Goal: Task Accomplishment & Management: Manage account settings

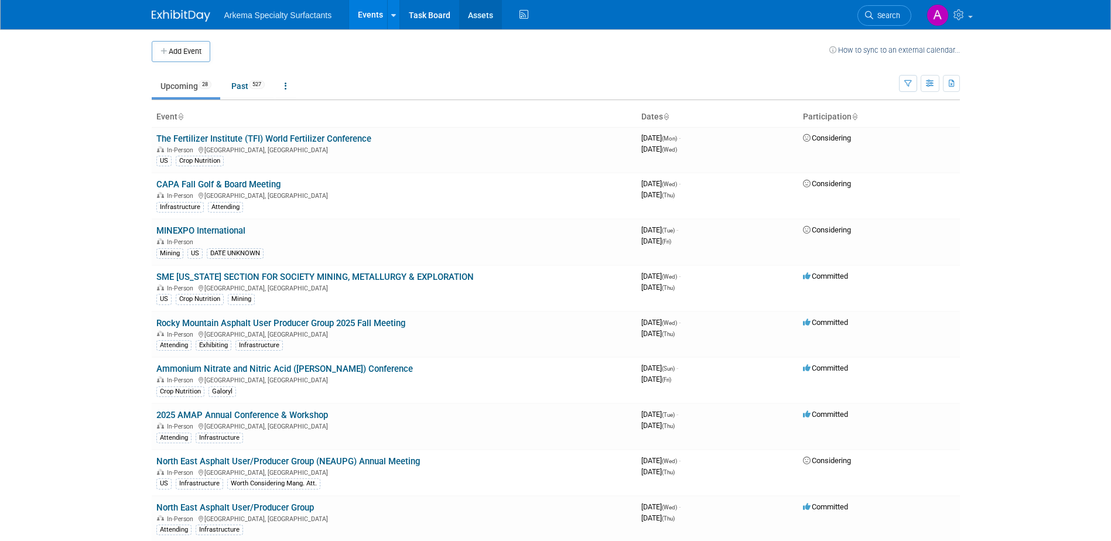
drag, startPoint x: 478, startPoint y: 19, endPoint x: 479, endPoint y: 29, distance: 10.6
click at [478, 19] on link "Assets" at bounding box center [480, 14] width 43 height 29
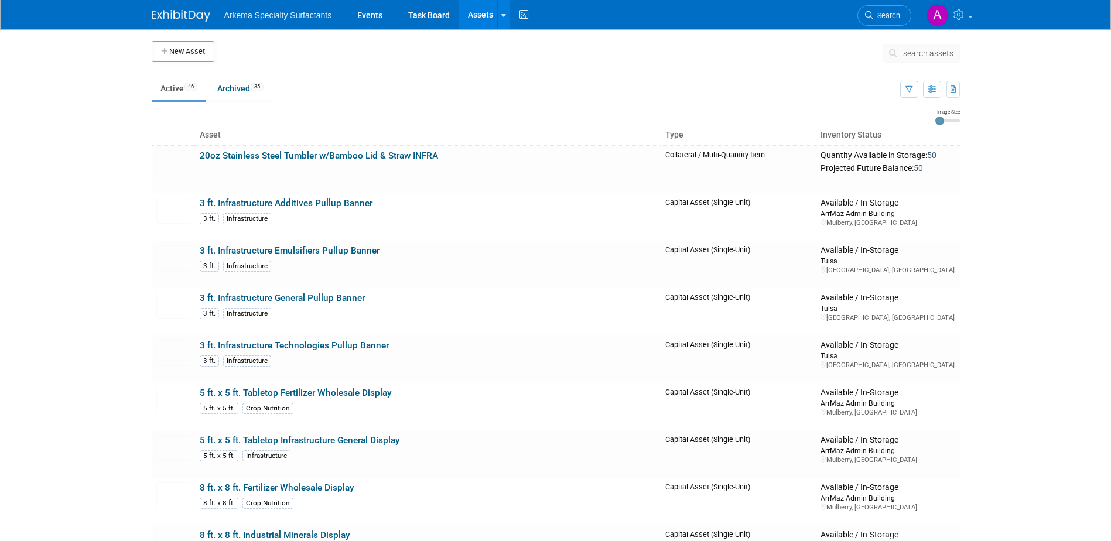
click at [476, 11] on link "Assets" at bounding box center [480, 14] width 43 height 29
click at [171, 46] on button "New Asset" at bounding box center [183, 51] width 63 height 21
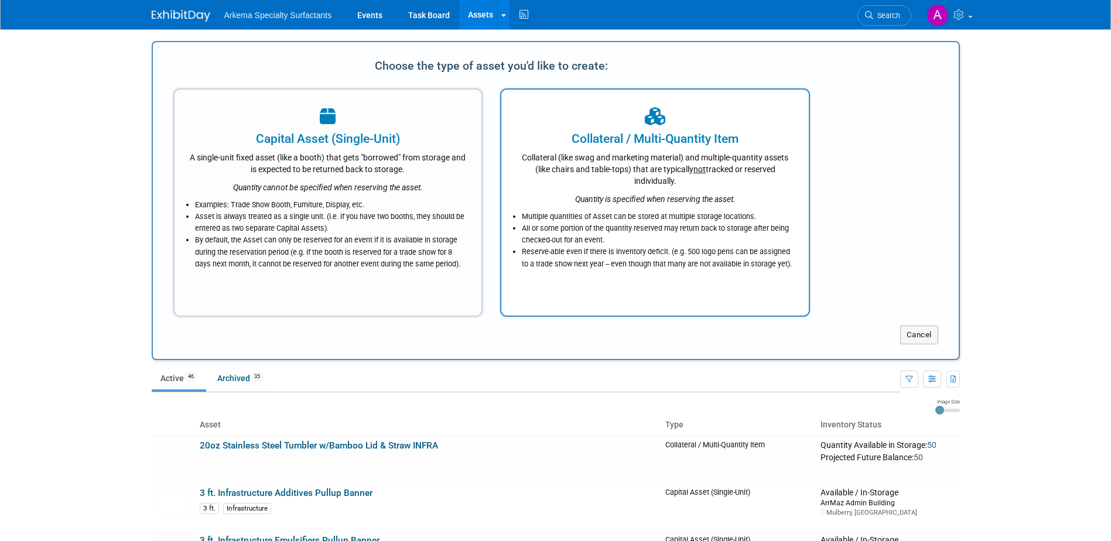
click at [639, 156] on div "Collateral (like swag and marketing material) and multiple-quantity assets (lik…" at bounding box center [655, 167] width 278 height 39
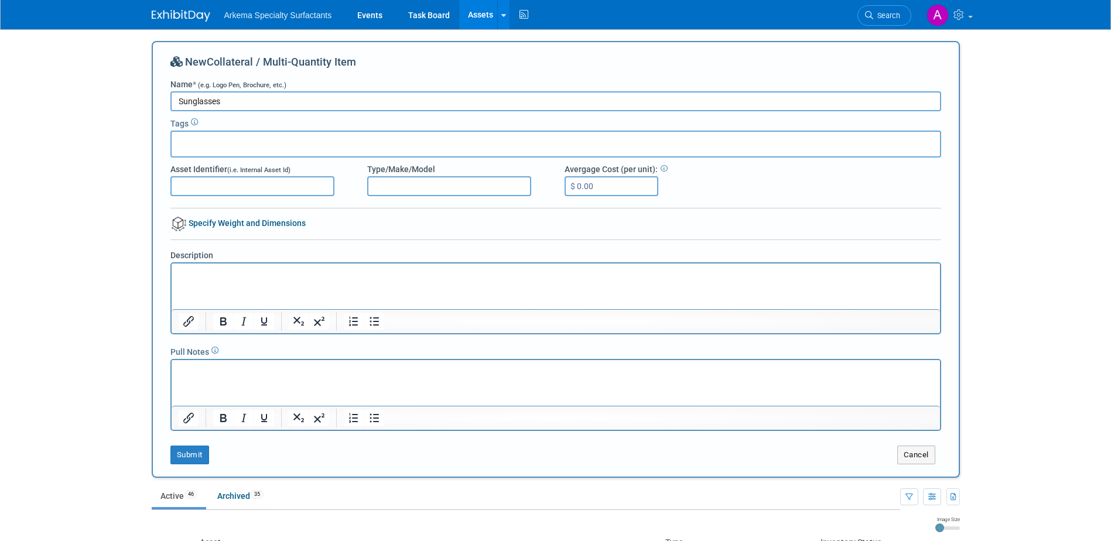
type input "Sunglasses"
click at [610, 185] on input "$ 0.00" at bounding box center [611, 186] width 94 height 20
type input "$ 2.62"
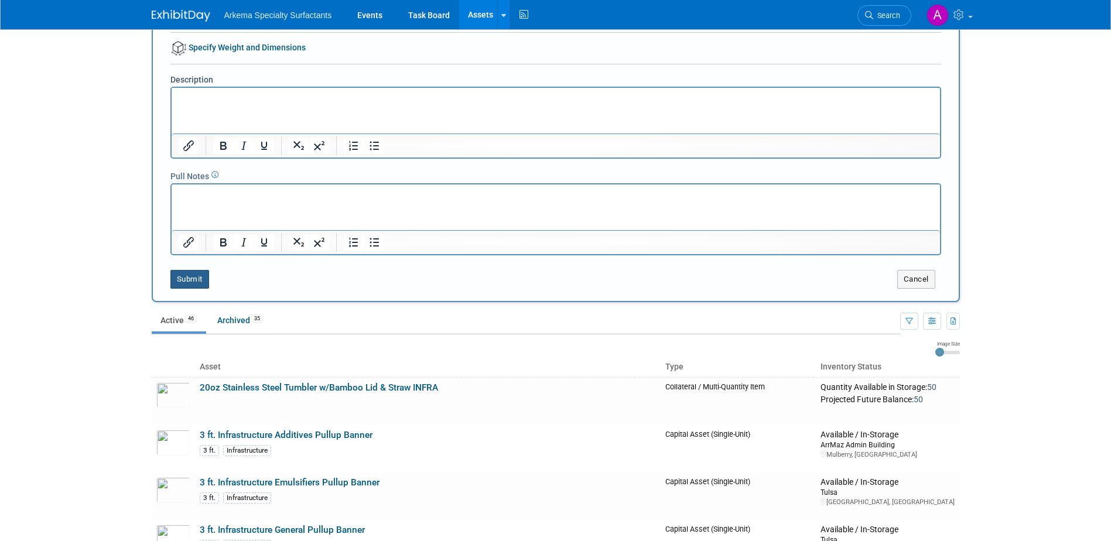
click at [196, 276] on button "Submit" at bounding box center [189, 279] width 39 height 19
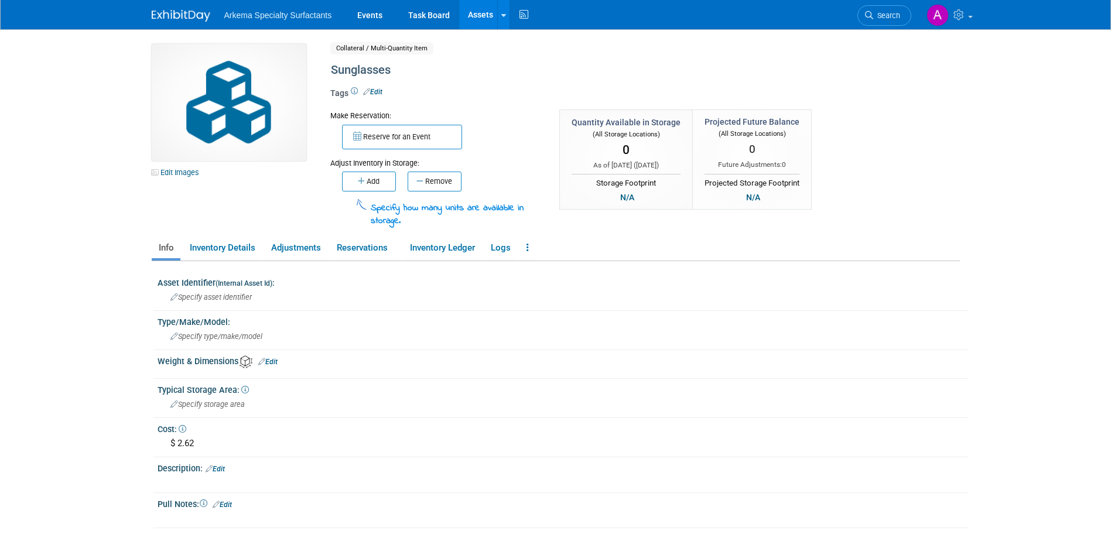
click at [382, 189] on button "Add" at bounding box center [369, 182] width 54 height 20
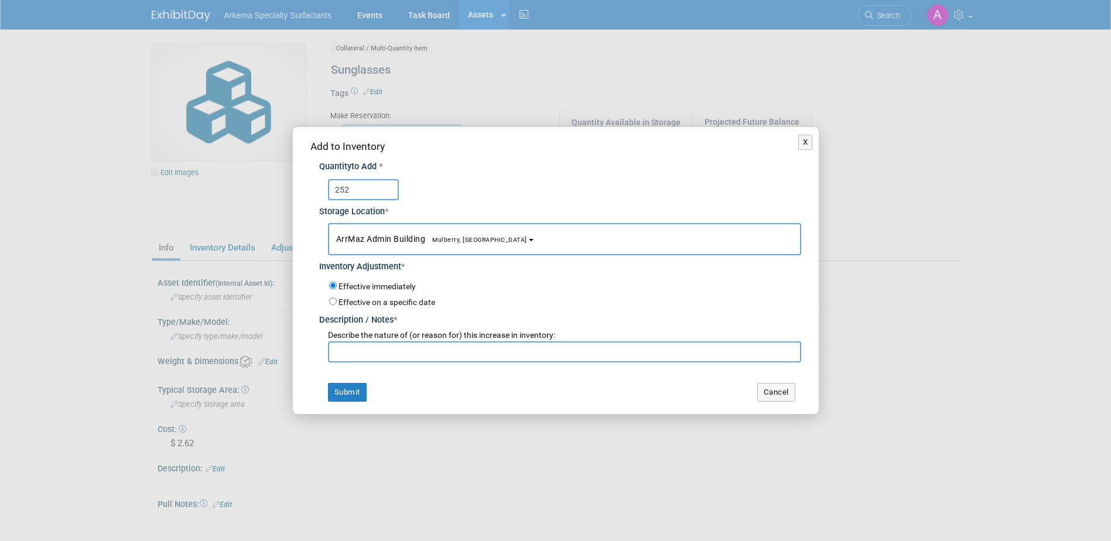
type input "252"
click at [532, 358] on input "text" at bounding box center [564, 351] width 473 height 21
type input "New product"
click at [347, 398] on button "Submit" at bounding box center [347, 392] width 39 height 19
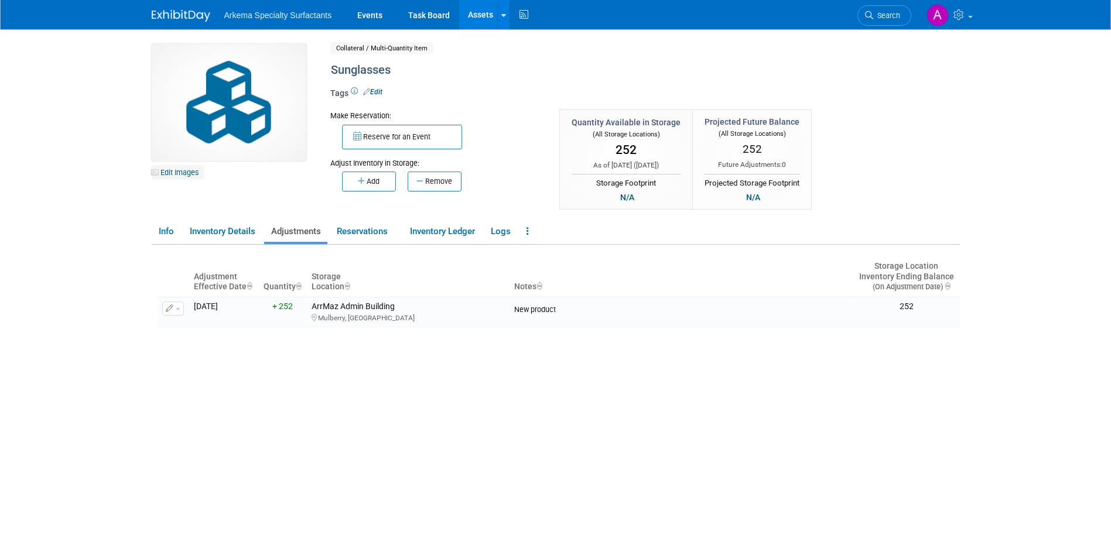
click at [179, 172] on link "Edit Images" at bounding box center [178, 172] width 52 height 15
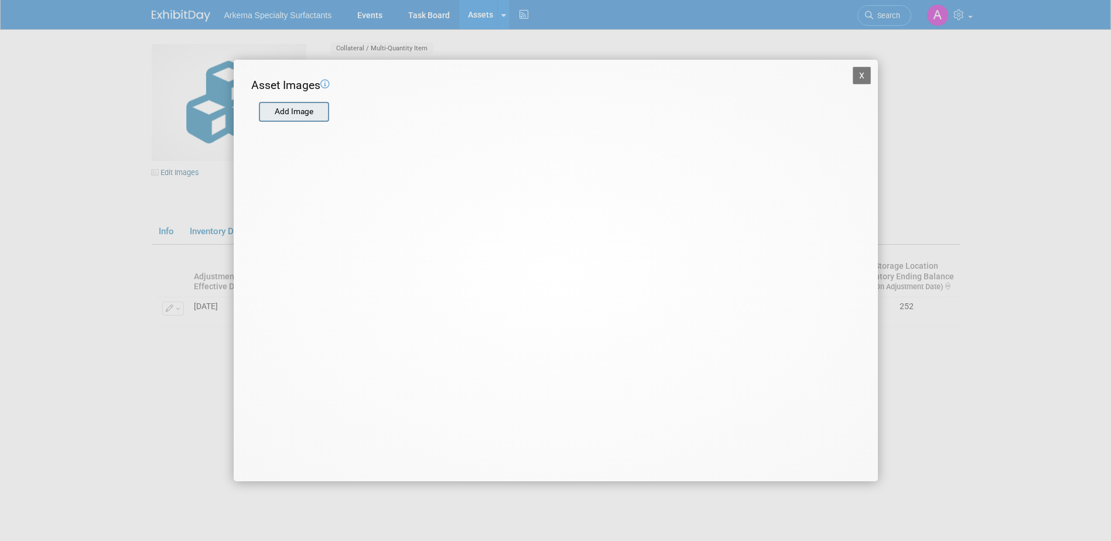
click at [307, 111] on input "file" at bounding box center [258, 112] width 139 height 18
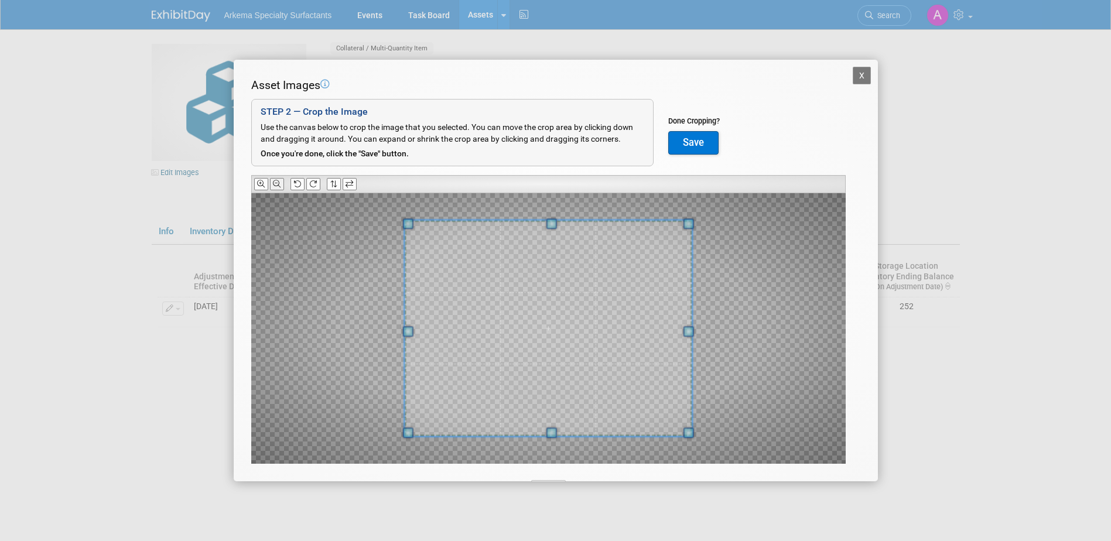
click at [273, 182] on icon at bounding box center [277, 184] width 8 height 8
click at [274, 183] on icon at bounding box center [277, 184] width 8 height 8
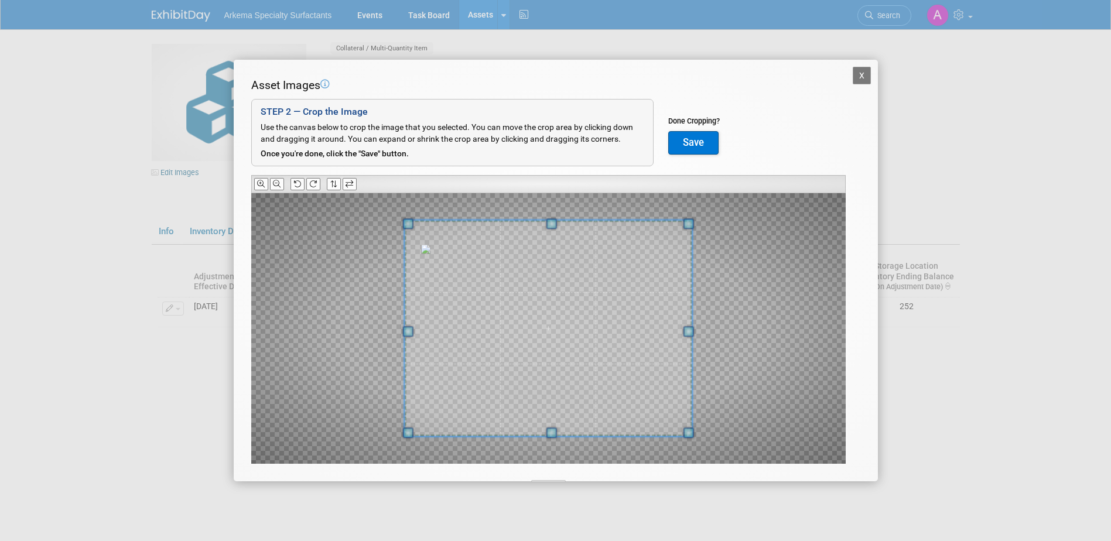
click at [699, 144] on button "Save" at bounding box center [693, 142] width 50 height 23
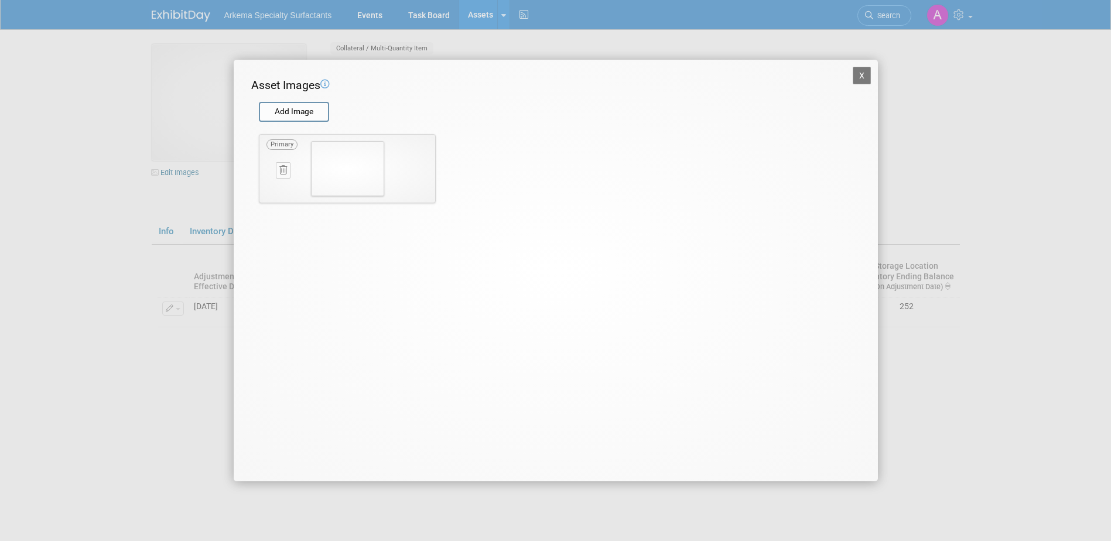
click at [858, 77] on button "X" at bounding box center [862, 76] width 19 height 18
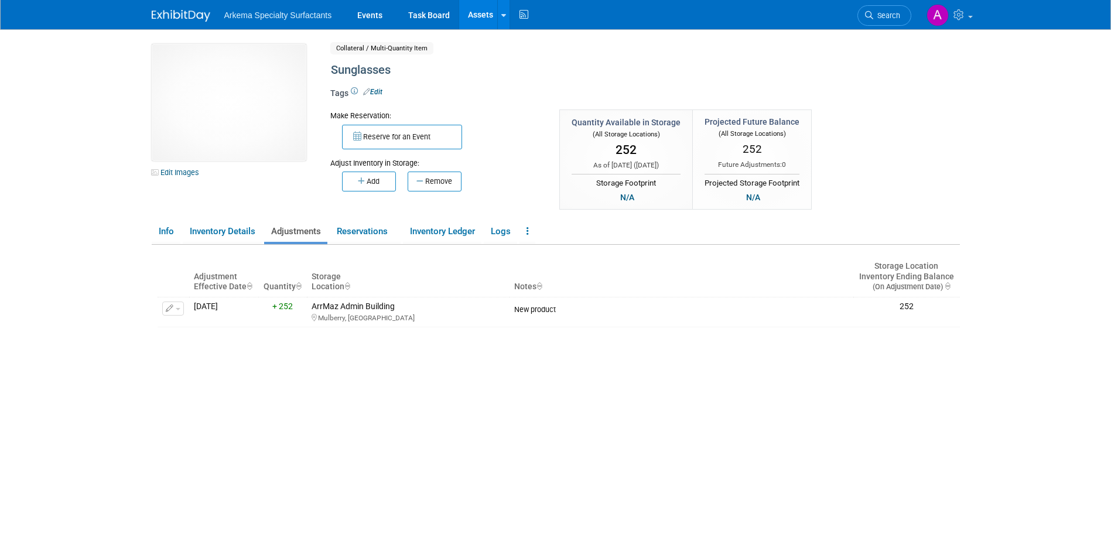
drag, startPoint x: 1009, startPoint y: 199, endPoint x: 1008, endPoint y: 206, distance: 7.1
click at [1009, 201] on body "Arkema Specialty Surfactants Events Task Board Assets" at bounding box center [555, 270] width 1111 height 541
click at [484, 12] on link "Assets" at bounding box center [480, 14] width 43 height 29
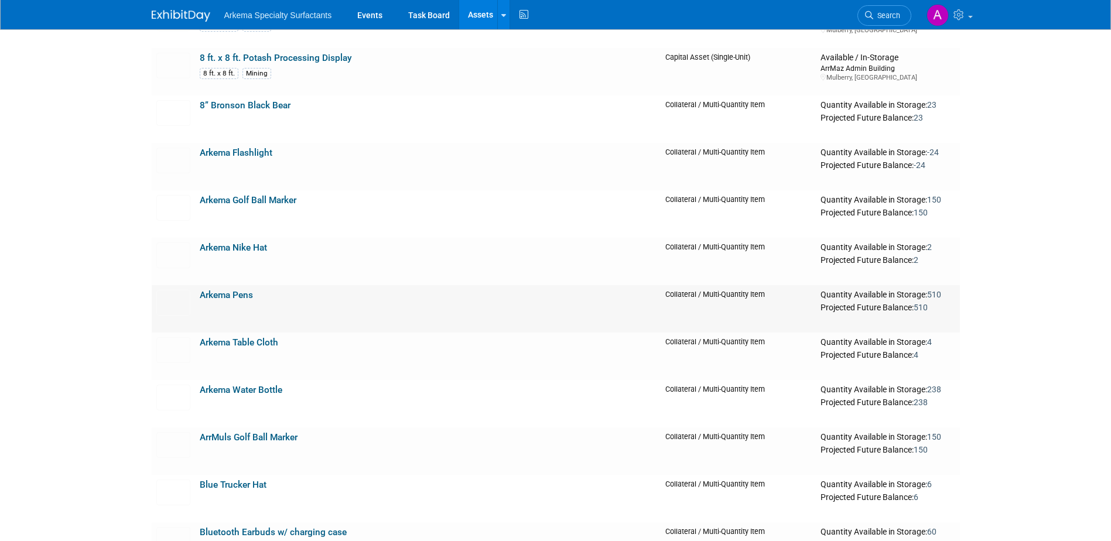
scroll to position [644, 0]
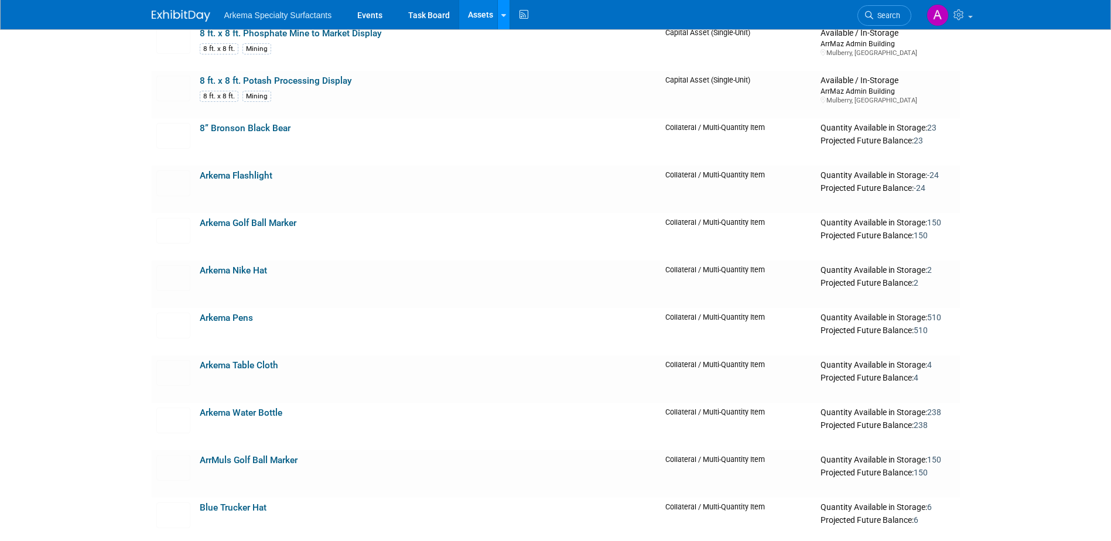
click at [502, 17] on icon at bounding box center [503, 16] width 5 height 8
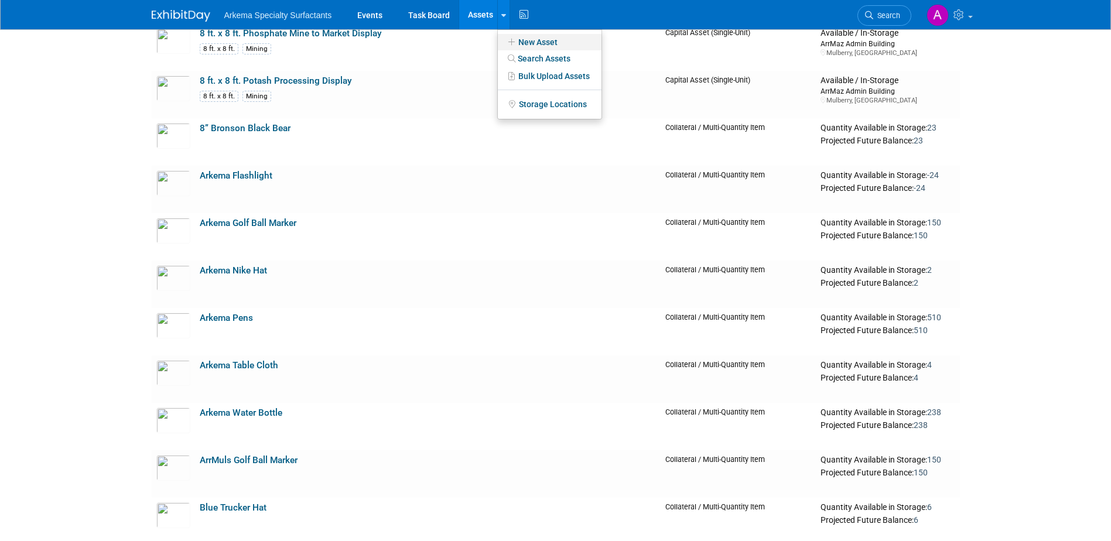
click at [530, 46] on link "New Asset" at bounding box center [550, 42] width 104 height 16
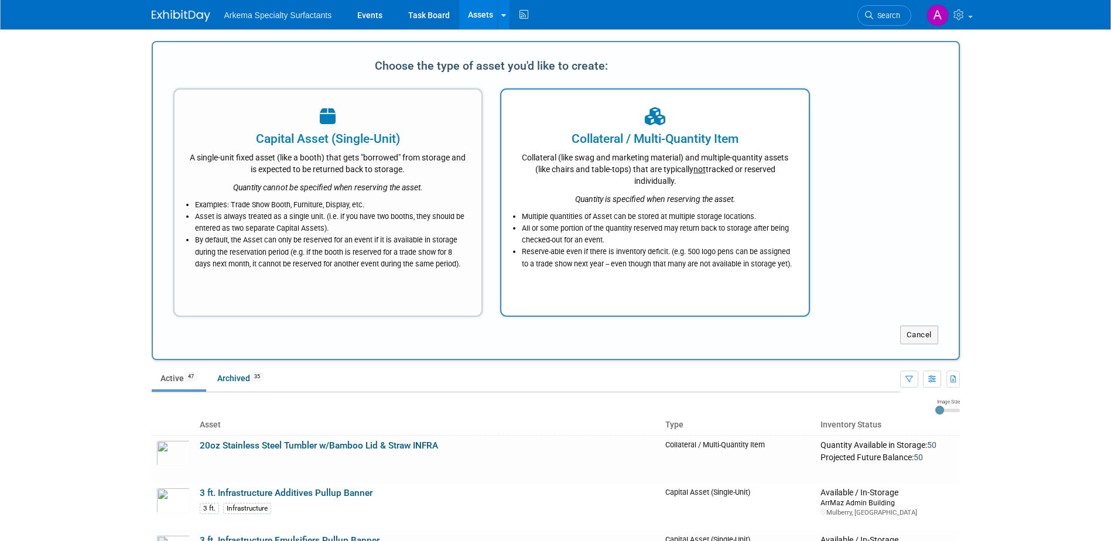
scroll to position [0, 0]
click at [707, 228] on li "All or some portion of the quantity reserved may return back to storage after b…" at bounding box center [658, 233] width 272 height 23
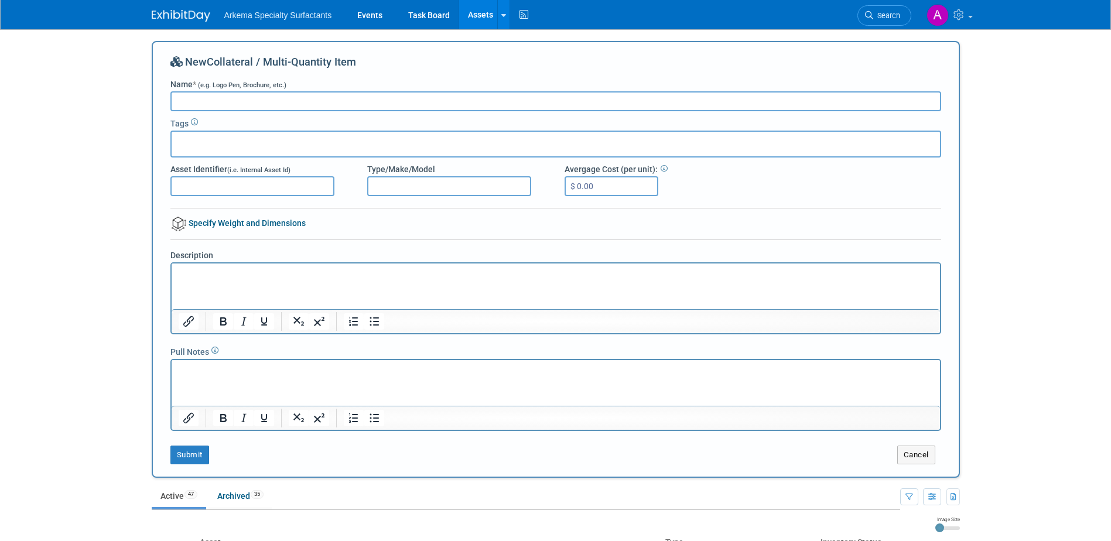
click at [463, 98] on input "Name * (e.g. Logo Pen, Brochure, etc.)" at bounding box center [555, 101] width 771 height 20
paste input "Robo Cube Puzzle Fidget Toy"
type input "Robo Cube Puzzle Fidget Toy"
click at [608, 175] on div "Avergage Cost (per unit): $ 0.00" at bounding box center [654, 179] width 197 height 33
drag, startPoint x: 608, startPoint y: 175, endPoint x: 601, endPoint y: 182, distance: 9.5
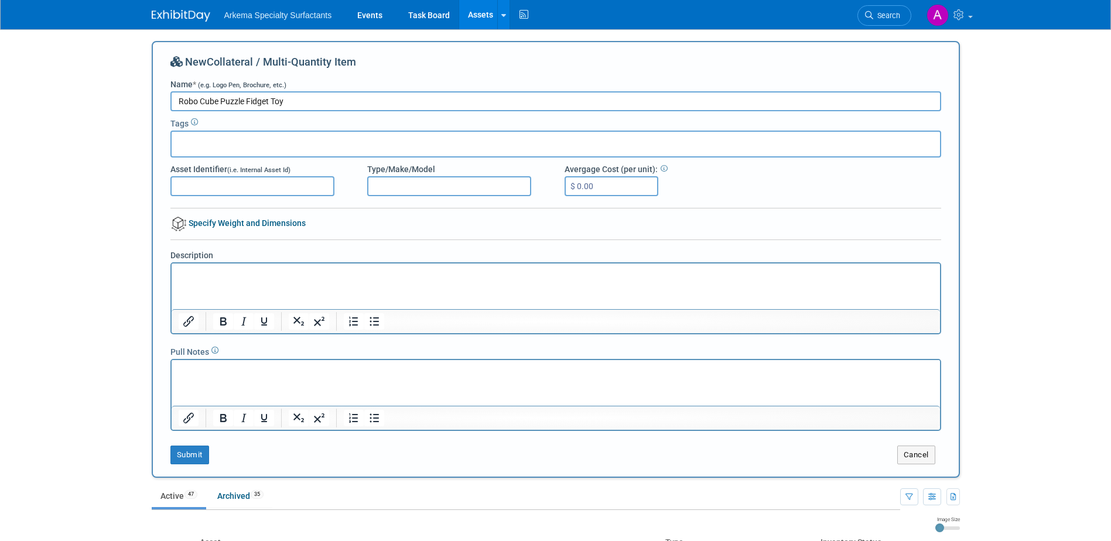
click at [601, 182] on input "$ 0.00" at bounding box center [611, 186] width 94 height 20
type input "$ 6.84"
click at [186, 457] on button "Submit" at bounding box center [189, 455] width 39 height 19
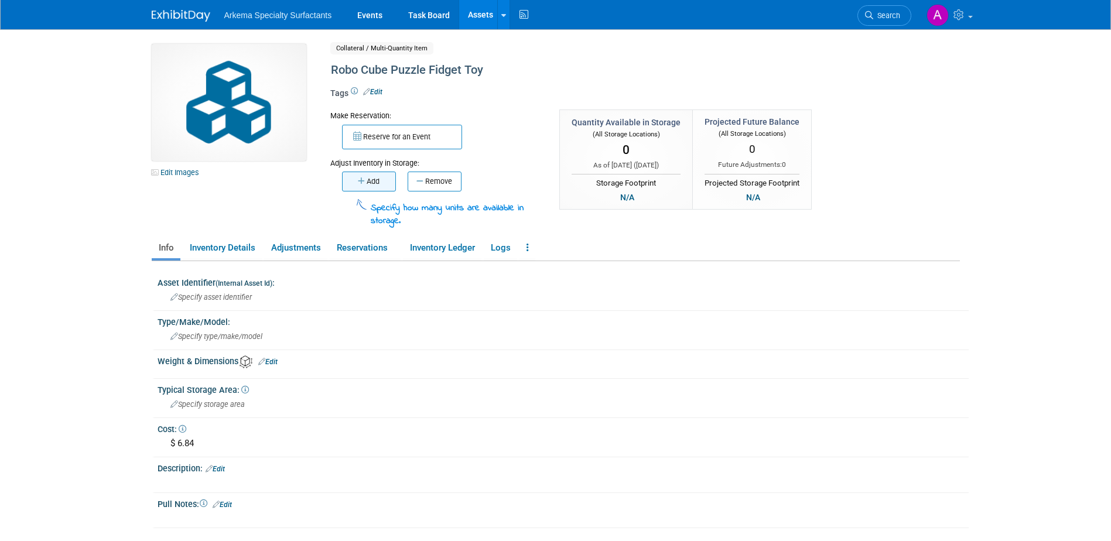
click at [379, 186] on button "Add" at bounding box center [369, 182] width 54 height 20
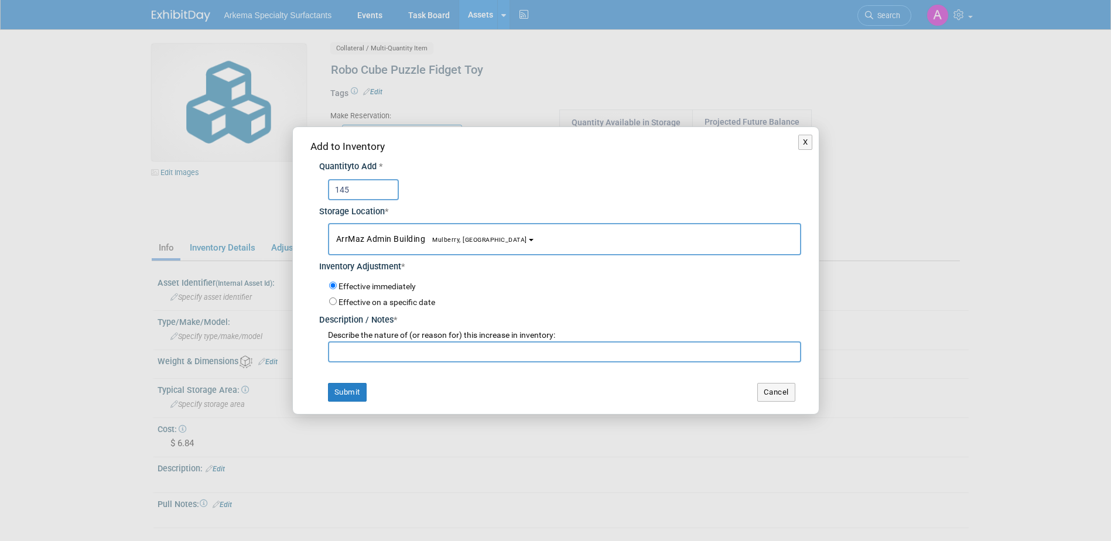
type input "145"
click at [481, 355] on input "text" at bounding box center [564, 351] width 473 height 21
type input "New product"
click at [351, 386] on button "Submit" at bounding box center [347, 392] width 39 height 19
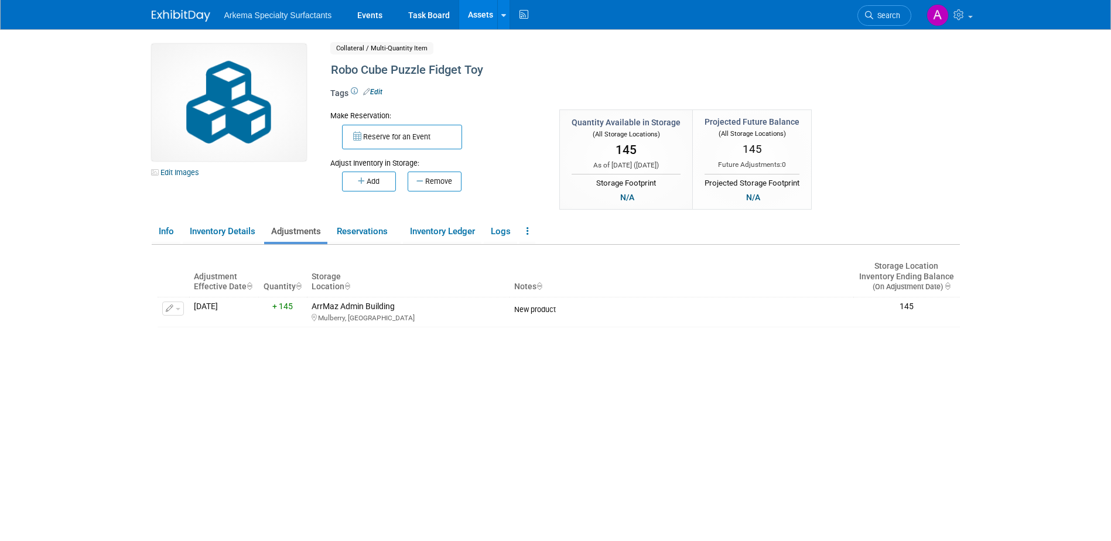
click at [477, 11] on link "Assets" at bounding box center [480, 14] width 43 height 29
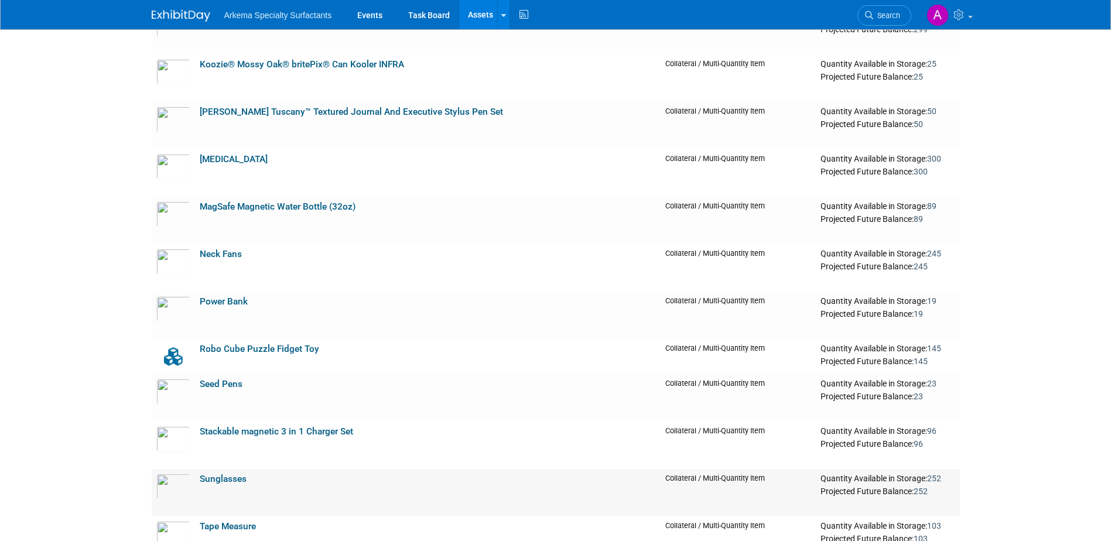
scroll to position [1656, 0]
click at [202, 347] on link "Robo Cube Puzzle Fidget Toy" at bounding box center [259, 349] width 119 height 11
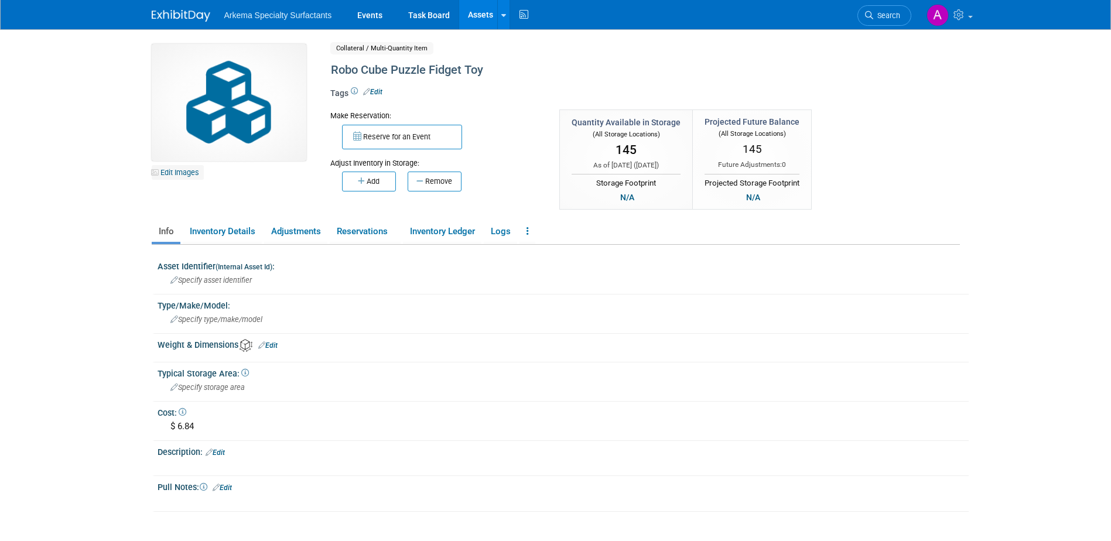
click at [184, 169] on link "Edit Images" at bounding box center [178, 172] width 52 height 15
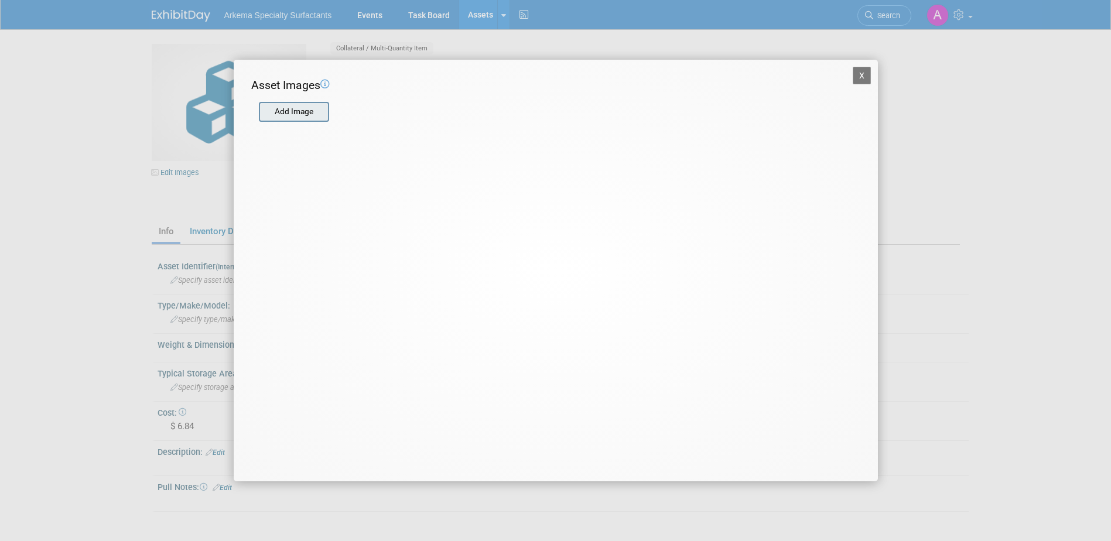
click at [320, 110] on input "file" at bounding box center [258, 112] width 139 height 18
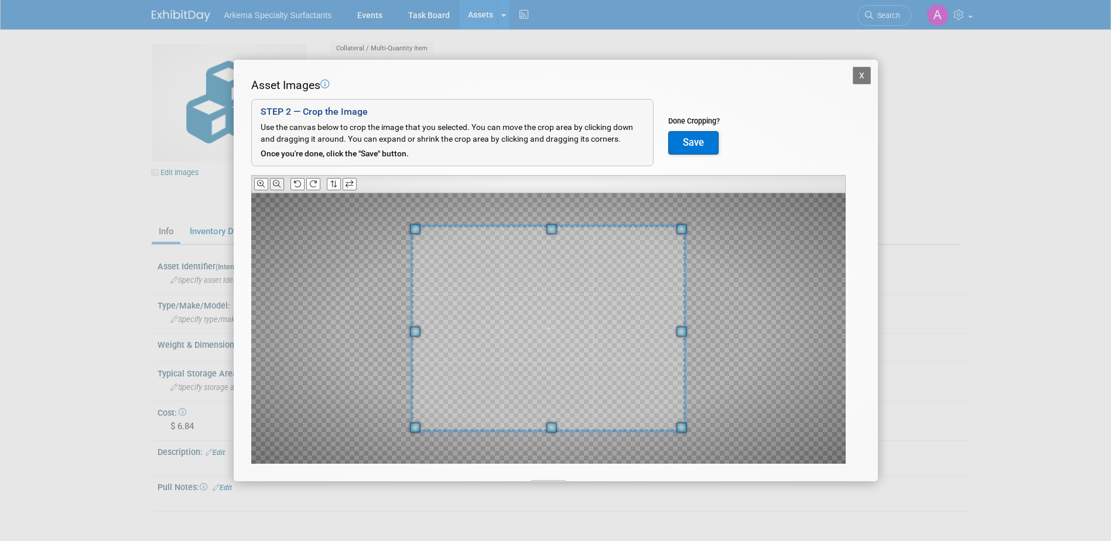
click at [276, 182] on icon at bounding box center [277, 184] width 8 height 8
click at [275, 182] on icon at bounding box center [277, 184] width 8 height 8
click at [275, 183] on icon at bounding box center [277, 184] width 8 height 8
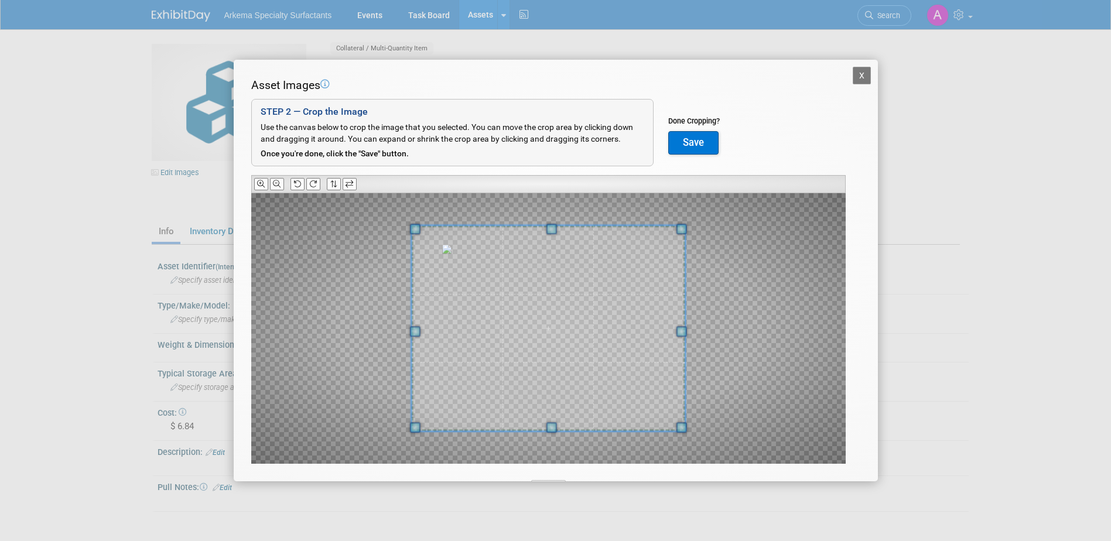
drag, startPoint x: 685, startPoint y: 137, endPoint x: 722, endPoint y: 162, distance: 44.3
click at [685, 138] on button "Save" at bounding box center [693, 142] width 50 height 23
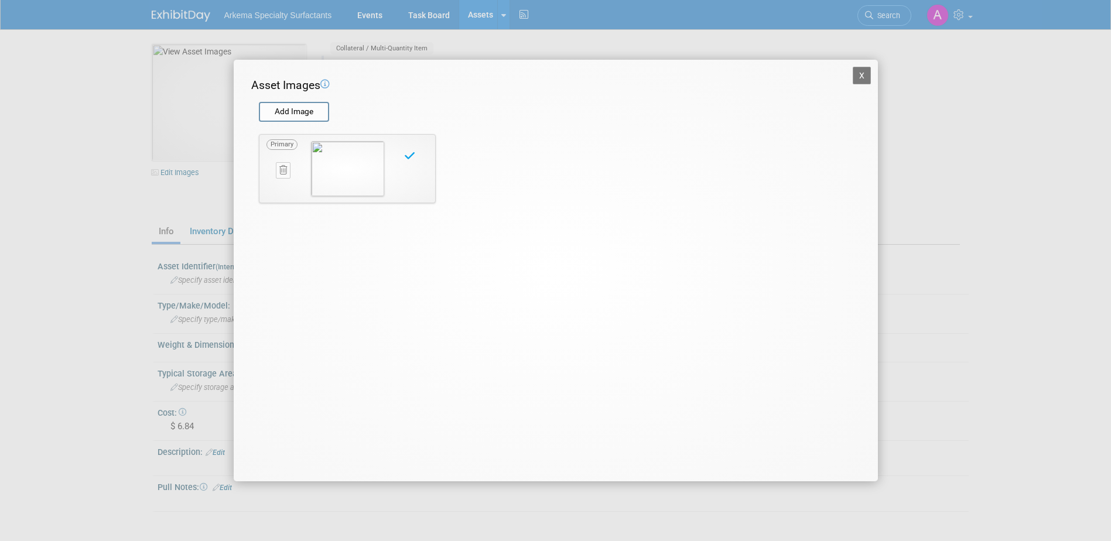
click at [864, 71] on button "X" at bounding box center [862, 76] width 19 height 18
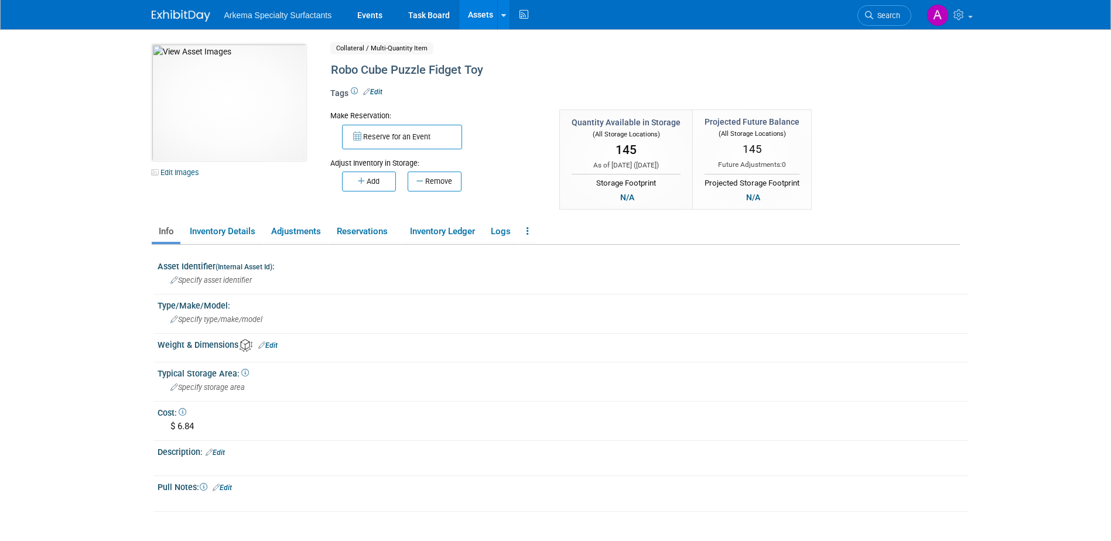
click at [988, 124] on body "Arkema Specialty Surfactants Events Task Board Assets" at bounding box center [555, 270] width 1111 height 541
click at [474, 8] on link "Assets" at bounding box center [480, 14] width 43 height 29
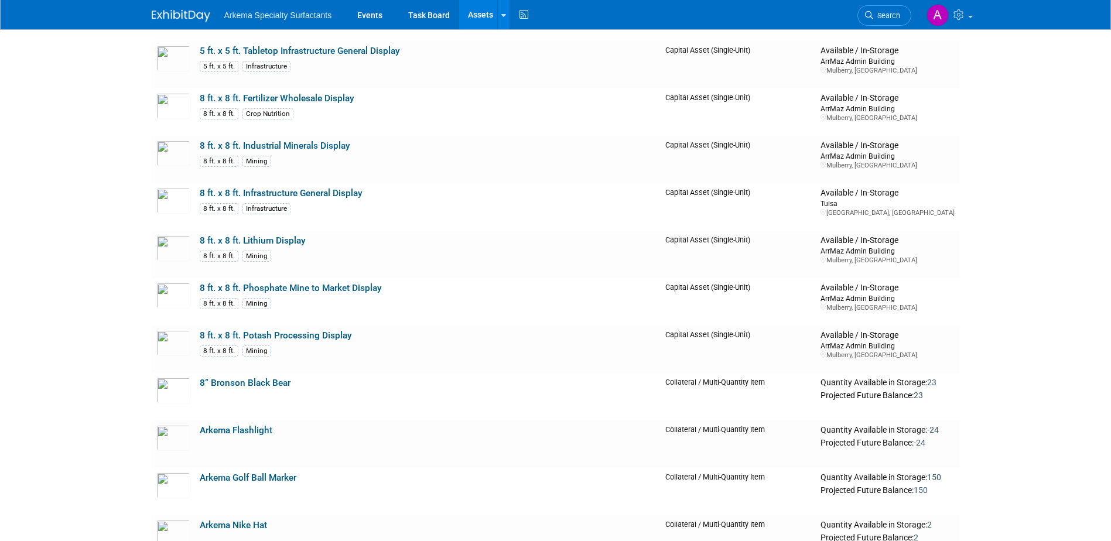
scroll to position [380, 0]
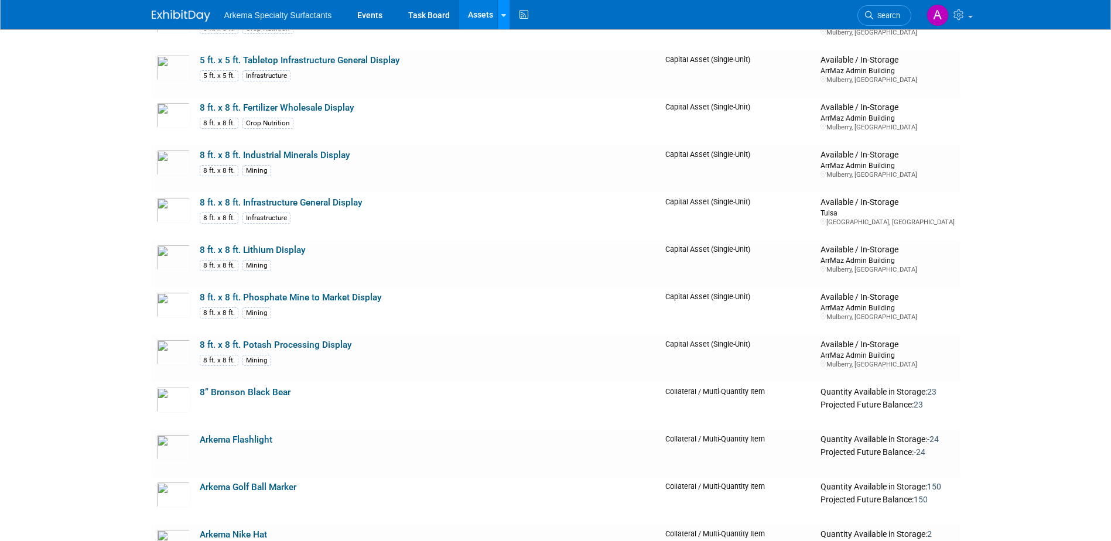
click at [497, 13] on link at bounding box center [503, 14] width 12 height 29
click at [525, 40] on link "New Asset" at bounding box center [550, 42] width 104 height 16
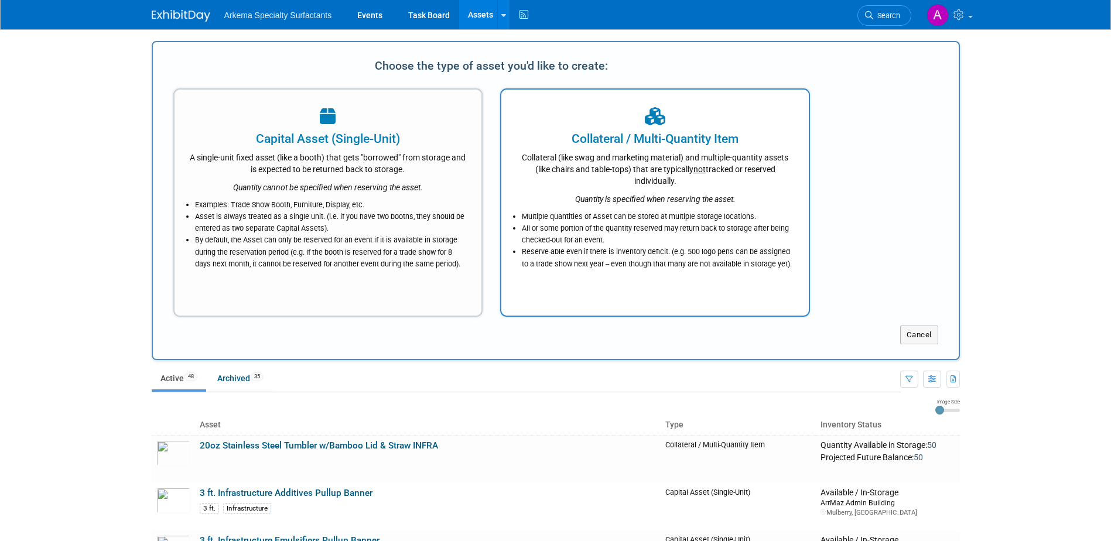
click at [663, 148] on div "Collateral (like swag and marketing material) and multiple-quantity assets (lik…" at bounding box center [655, 167] width 278 height 39
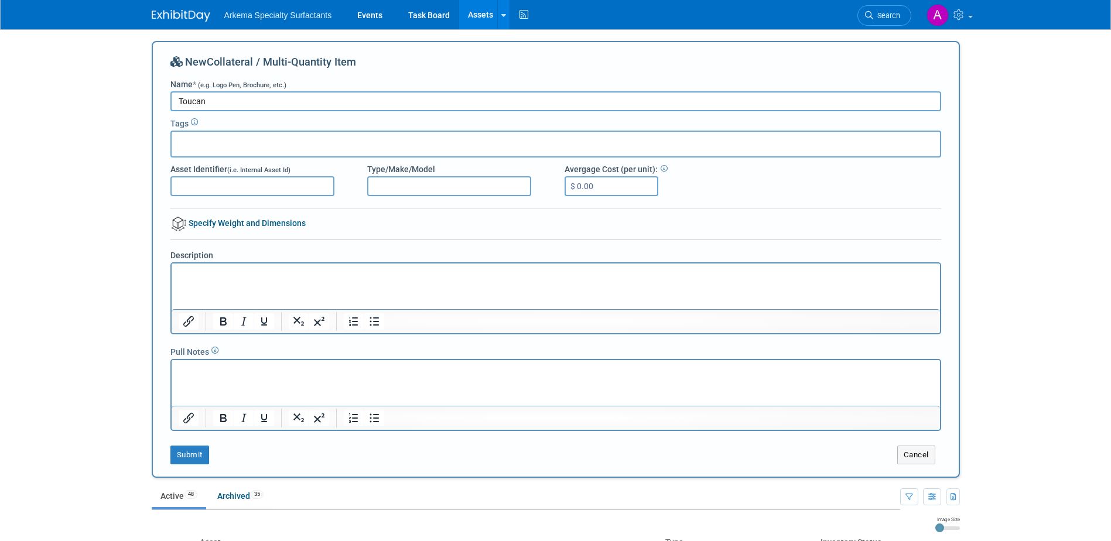
type input "Toucan"
click at [624, 180] on input "$ 0.00" at bounding box center [611, 186] width 94 height 20
type input "$ 9.20"
click at [194, 457] on button "Submit" at bounding box center [189, 455] width 39 height 19
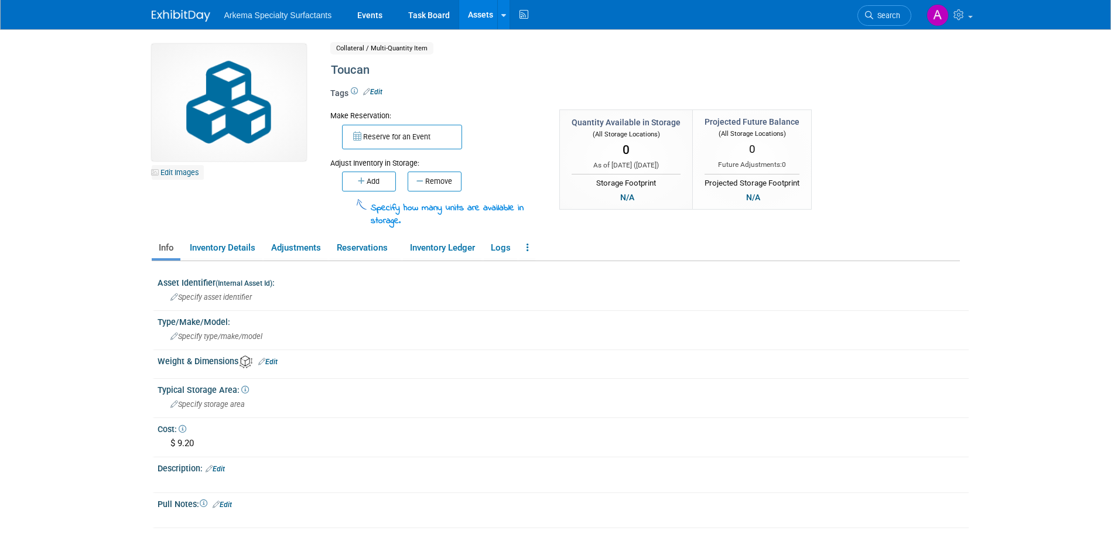
click at [184, 172] on link "Edit Images" at bounding box center [178, 172] width 52 height 15
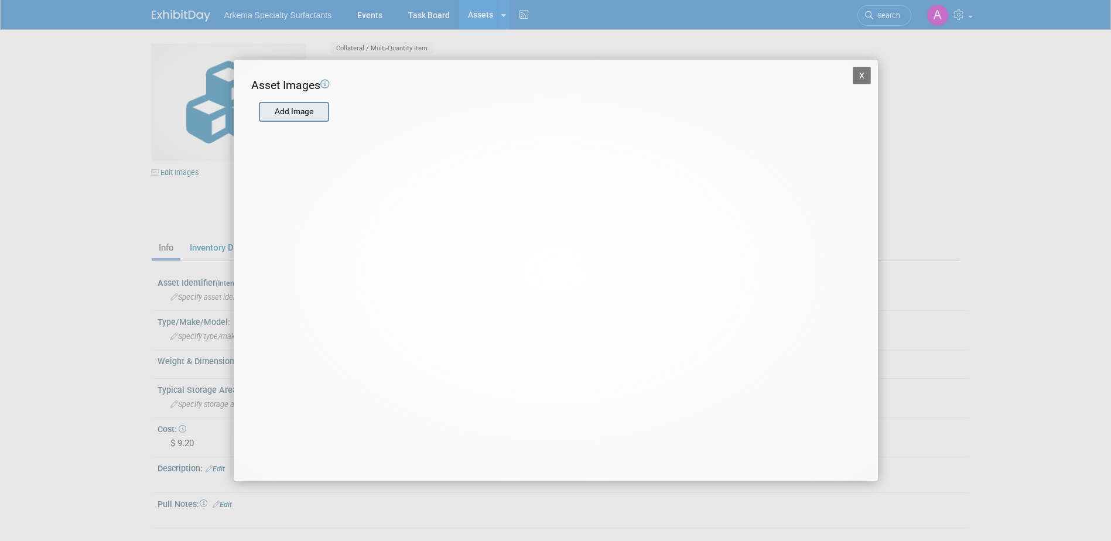
click at [302, 114] on input "file" at bounding box center [258, 112] width 139 height 18
type input "C:\fakepath\toucan.png"
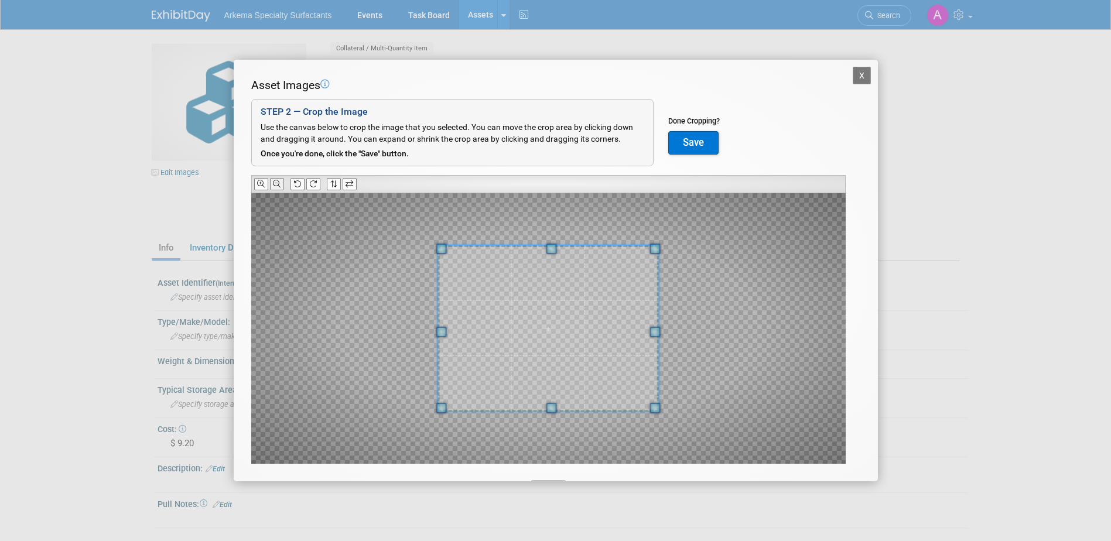
click at [277, 184] on icon at bounding box center [277, 184] width 8 height 8
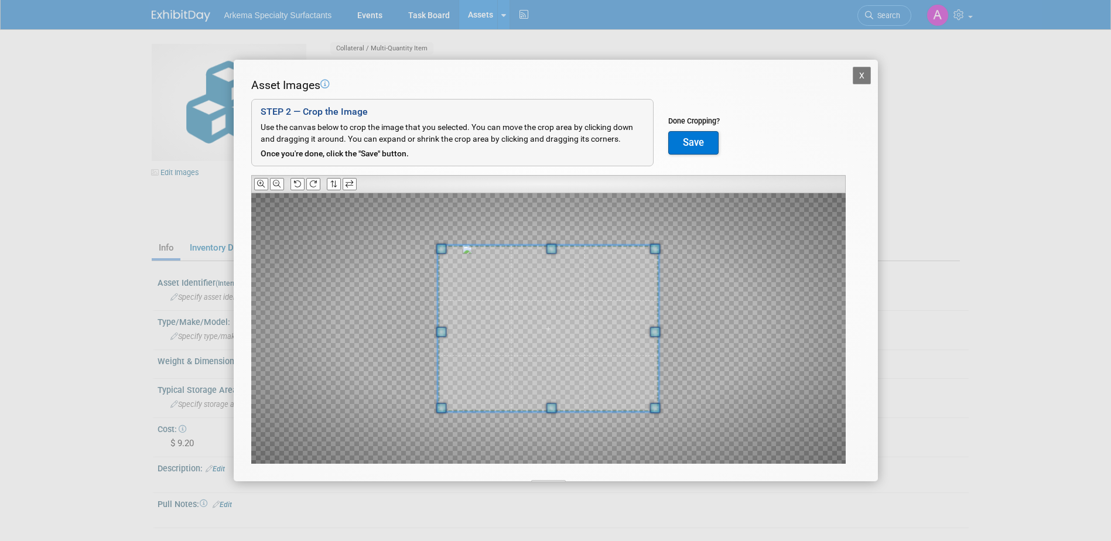
click at [700, 139] on button "Save" at bounding box center [693, 142] width 50 height 23
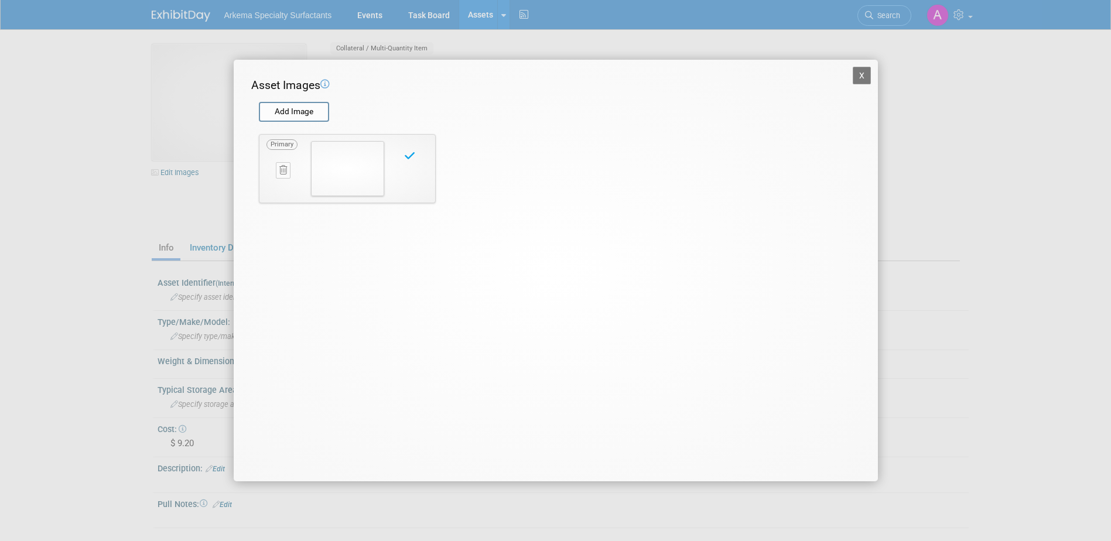
click at [867, 73] on button "X" at bounding box center [862, 76] width 19 height 18
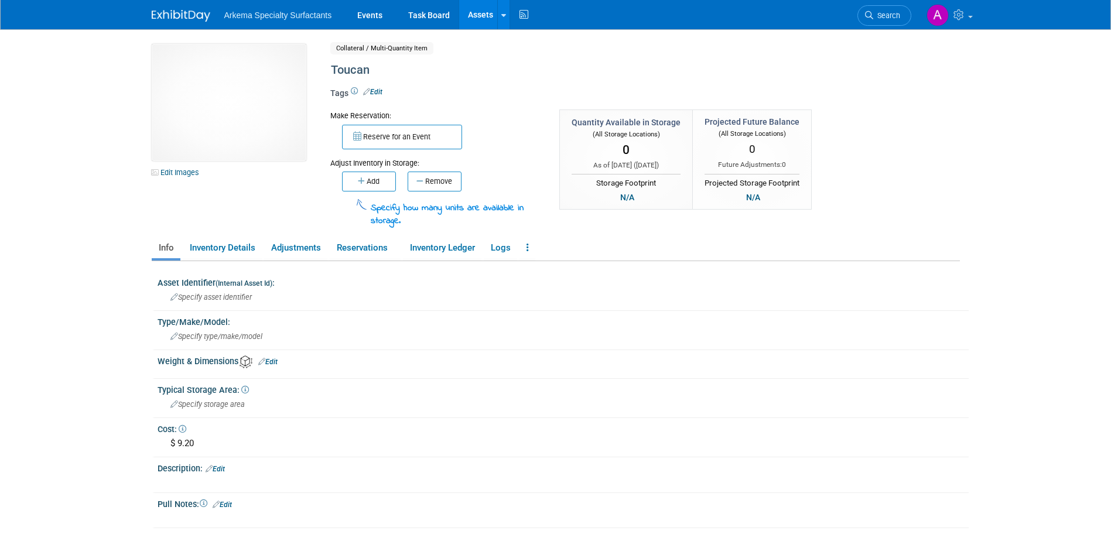
click at [972, 156] on body "Arkema Specialty Surfactants Events Task Board Assets" at bounding box center [555, 270] width 1111 height 541
